Goal: Check status: Check status

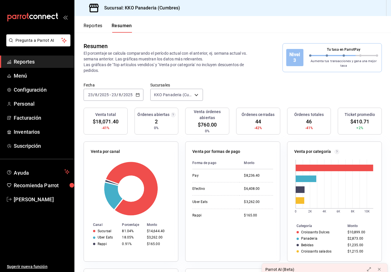
click at [102, 25] on button "Reportes" at bounding box center [93, 28] width 19 height 10
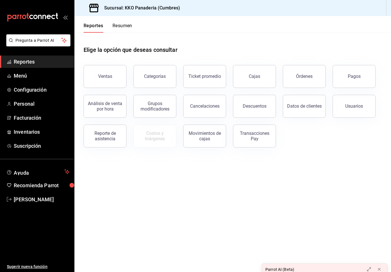
click at [127, 24] on button "Resumen" at bounding box center [122, 28] width 20 height 10
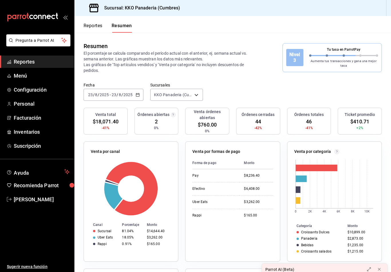
click at [126, 97] on input "2025" at bounding box center [128, 94] width 10 height 5
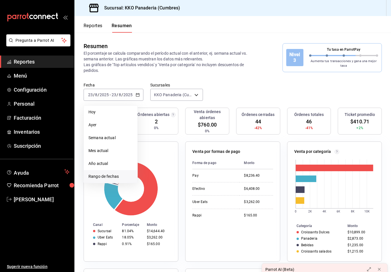
click at [113, 179] on span "Rango de fechas" at bounding box center [110, 176] width 44 height 6
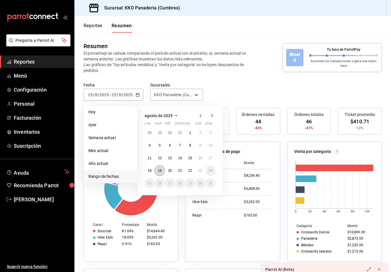
click at [158, 172] on abbr "19" at bounding box center [160, 170] width 4 height 4
click at [152, 172] on button "18" at bounding box center [149, 170] width 10 height 10
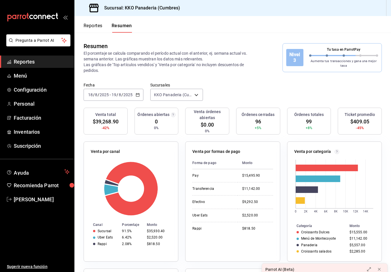
click at [132, 94] on input "2025" at bounding box center [128, 94] width 10 height 5
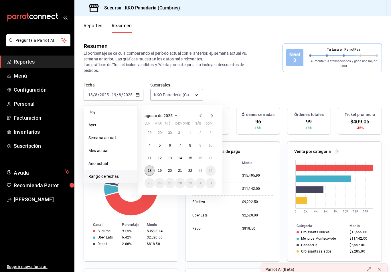
click at [149, 171] on abbr "18" at bounding box center [150, 170] width 4 height 4
click at [198, 170] on button "23" at bounding box center [200, 170] width 10 height 10
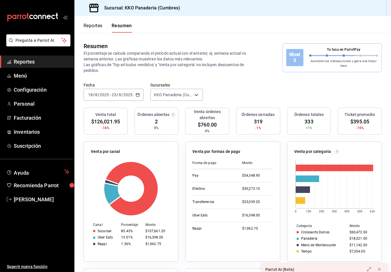
click at [103, 23] on div "Reportes Resumen" at bounding box center [102, 24] width 57 height 17
click at [100, 30] on button "Reportes" at bounding box center [93, 28] width 19 height 10
